Goal: Task Accomplishment & Management: Manage account settings

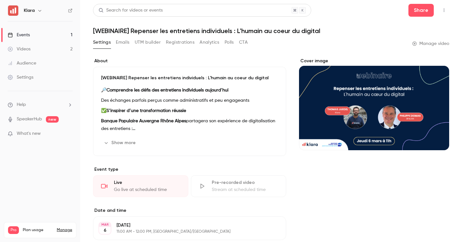
click at [62, 35] on link "Events 1" at bounding box center [40, 35] width 80 height 14
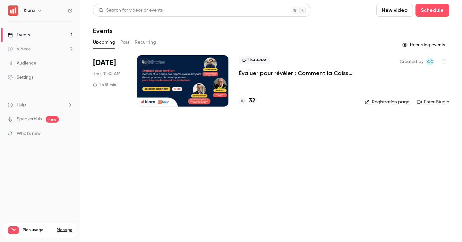
click at [267, 75] on p "Évaluer pour révéler : Comment la Caisse des Dépôts évalue l’impact de ses parc…" at bounding box center [297, 73] width 116 height 8
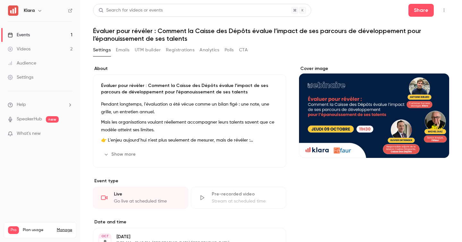
click at [185, 50] on button "Registrations" at bounding box center [180, 50] width 29 height 10
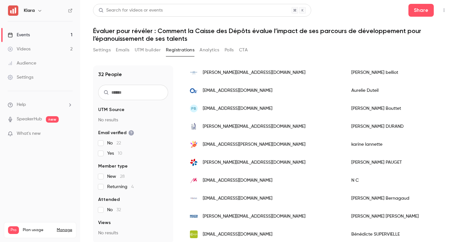
scroll to position [5, 0]
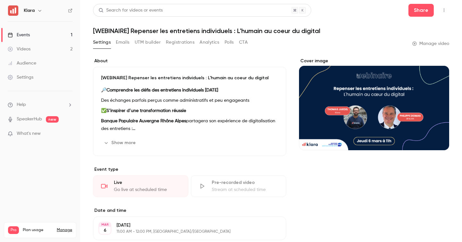
click at [53, 35] on link "Events 1" at bounding box center [40, 35] width 80 height 14
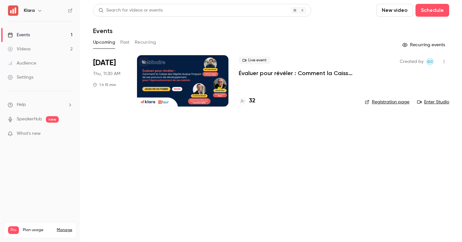
click at [271, 71] on p "Évaluer pour révéler : Comment la Caisse des Dépôts évalue l’impact de ses parc…" at bounding box center [297, 73] width 116 height 8
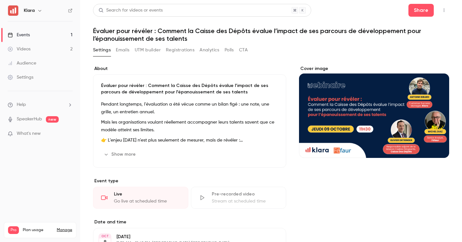
click at [50, 34] on link "Events 1" at bounding box center [40, 35] width 80 height 14
